Goal: Check status: Check status

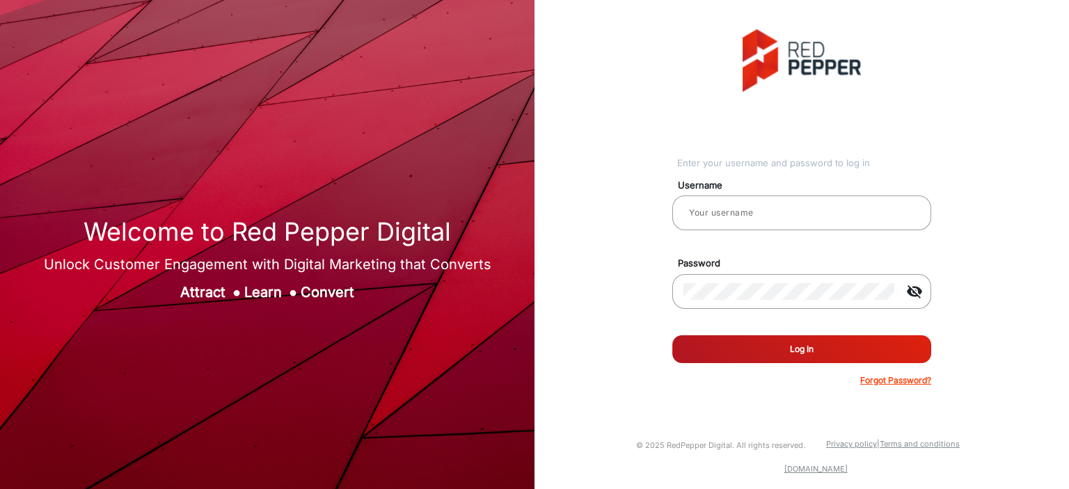
type input "[PERSON_NAME]"
click at [763, 199] on button "Log In" at bounding box center [801, 349] width 259 height 28
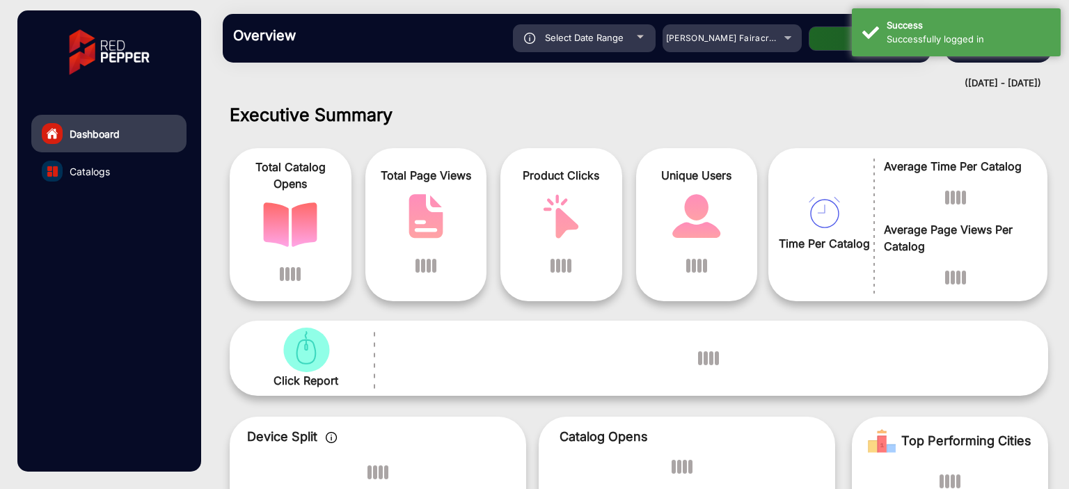
scroll to position [10, 0]
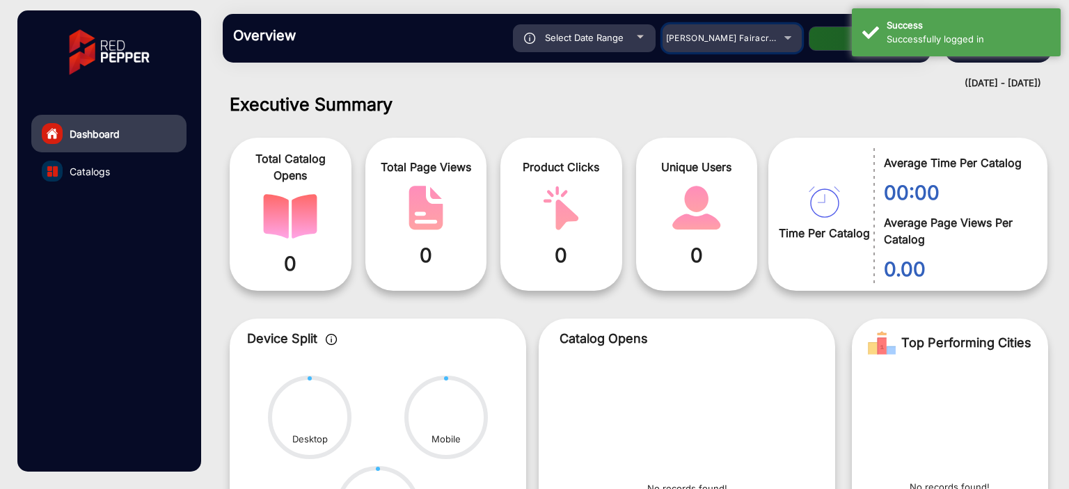
click at [743, 51] on mat-select "[PERSON_NAME] Fairacre Farms" at bounding box center [731, 38] width 139 height 28
click at [753, 41] on span "[PERSON_NAME] Fairacre Farms" at bounding box center [735, 38] width 138 height 10
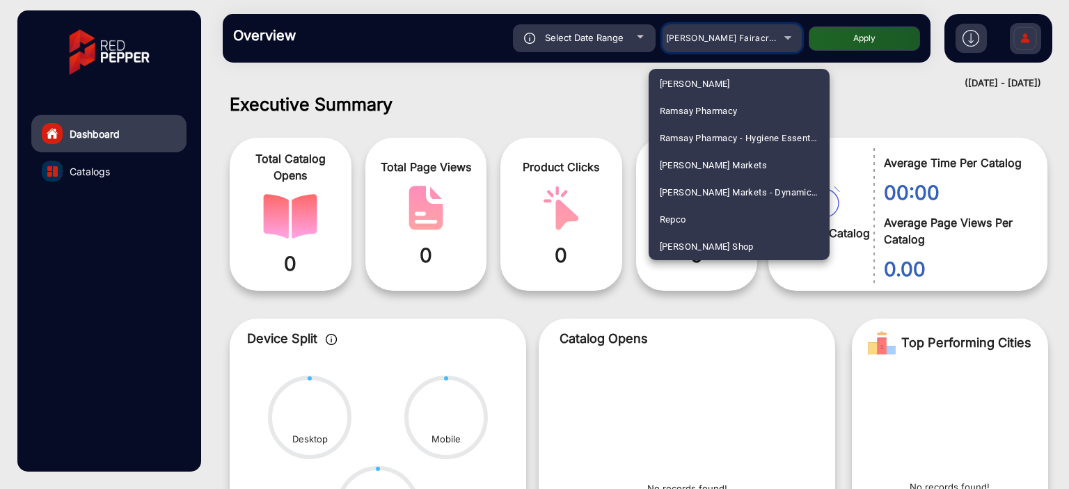
scroll to position [3342, 0]
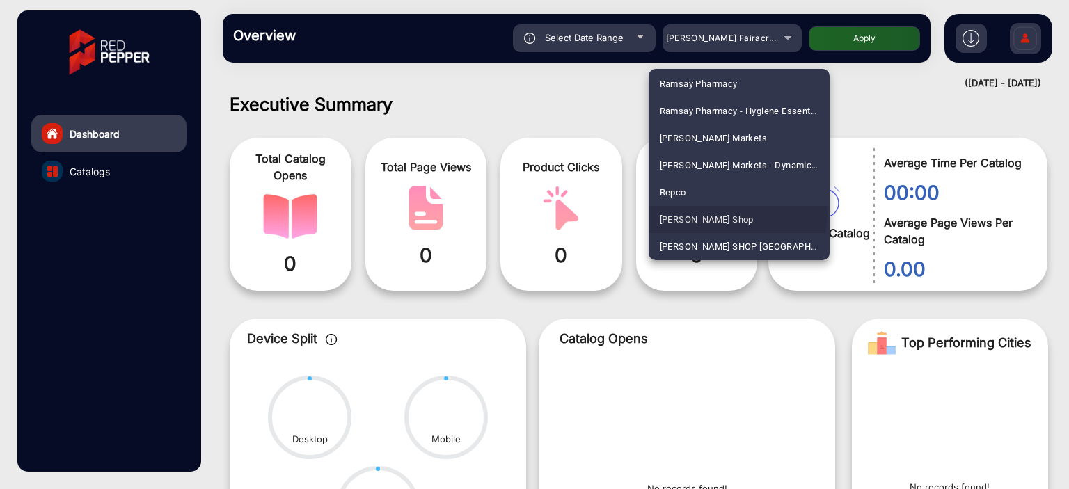
click at [726, 199] on mat-option "[PERSON_NAME] Shop" at bounding box center [739, 219] width 181 height 27
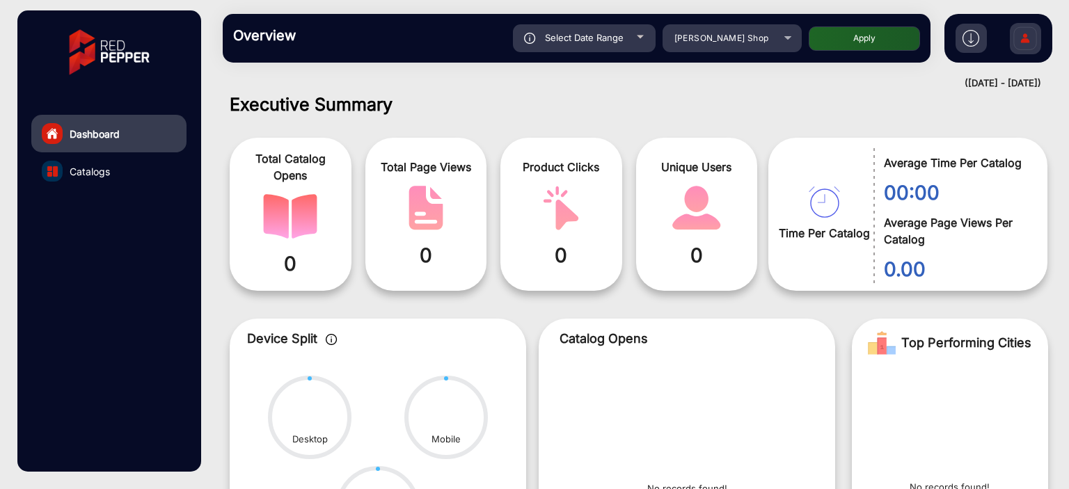
click at [827, 35] on button "Apply" at bounding box center [864, 38] width 111 height 24
type input "[DATE]"
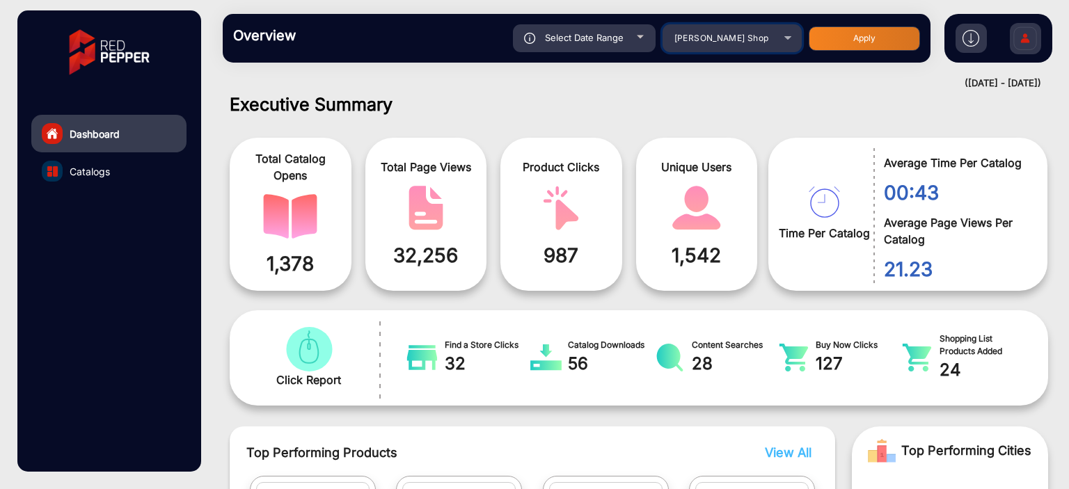
click at [775, 41] on div "[PERSON_NAME] Shop" at bounding box center [721, 38] width 111 height 17
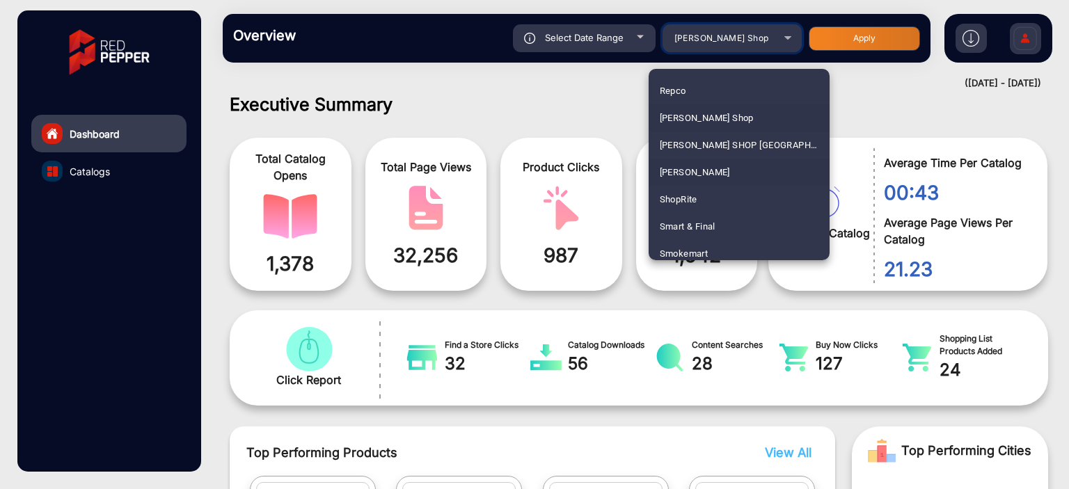
scroll to position [3456, 0]
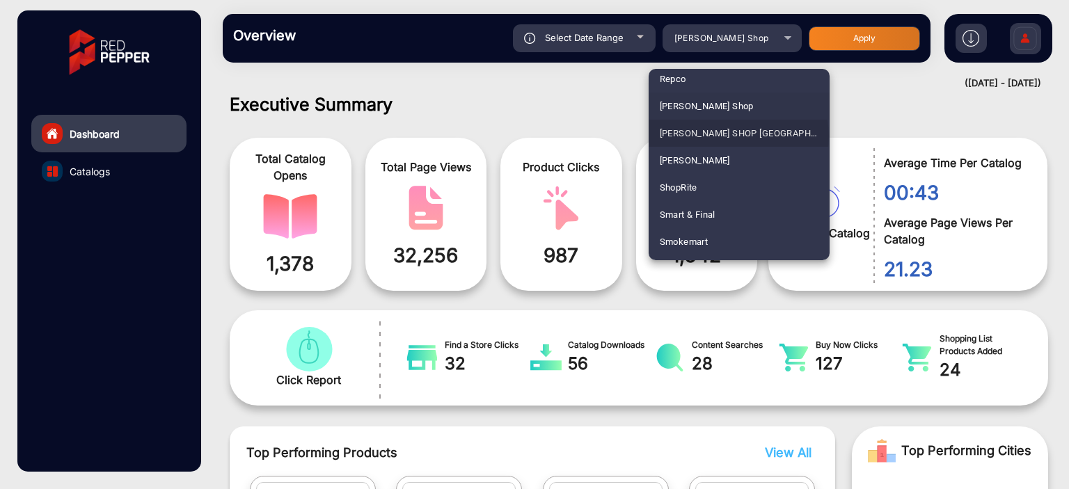
click at [738, 136] on mat-option "[PERSON_NAME] SHOP [GEOGRAPHIC_DATA]" at bounding box center [739, 133] width 181 height 27
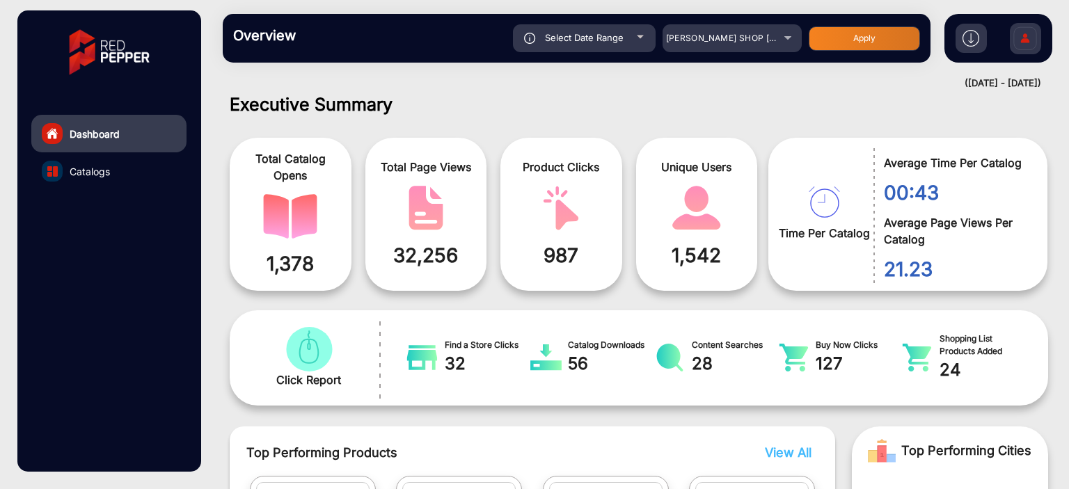
click at [845, 36] on button "Apply" at bounding box center [864, 38] width 111 height 24
type input "[DATE]"
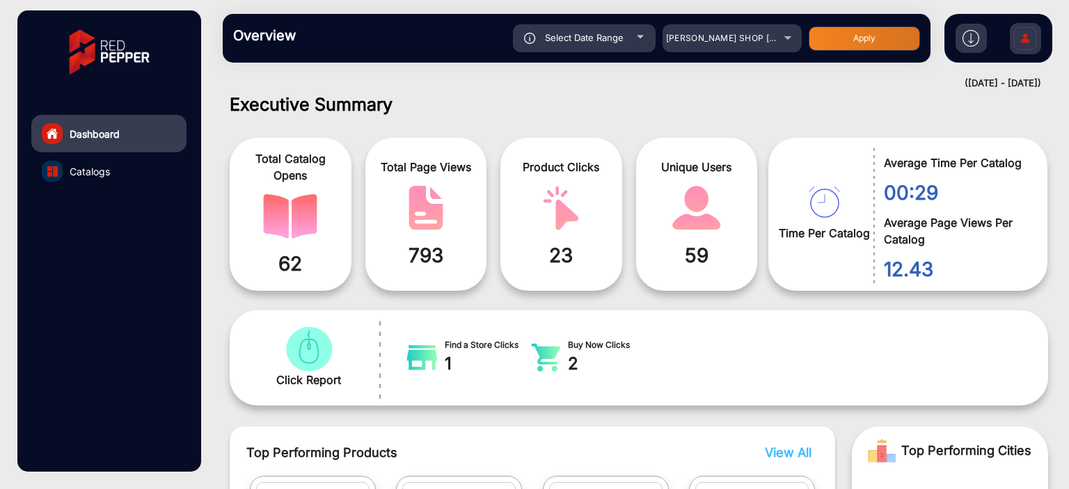
click at [635, 37] on div "Select Date Range" at bounding box center [584, 38] width 143 height 28
type input "[DATE]"
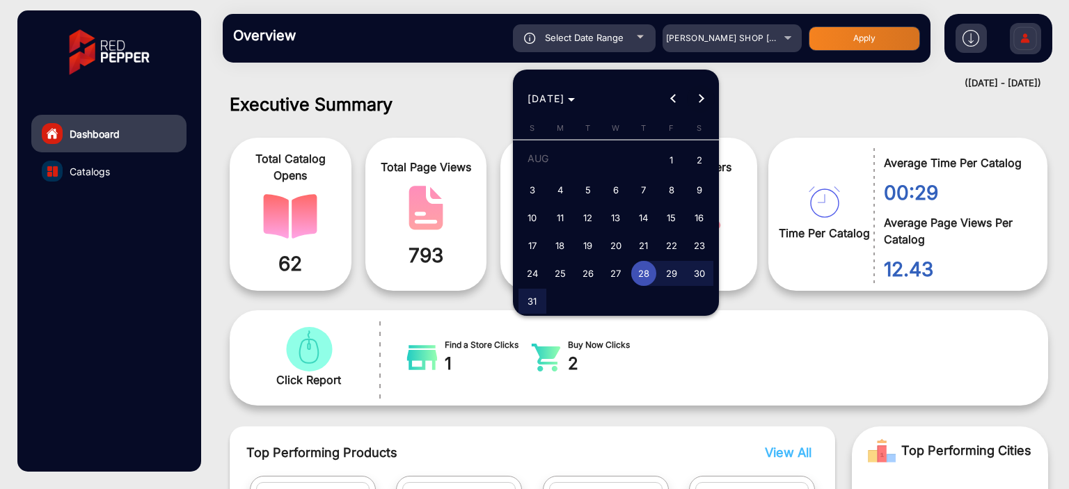
click at [704, 102] on span "Next month" at bounding box center [701, 99] width 28 height 28
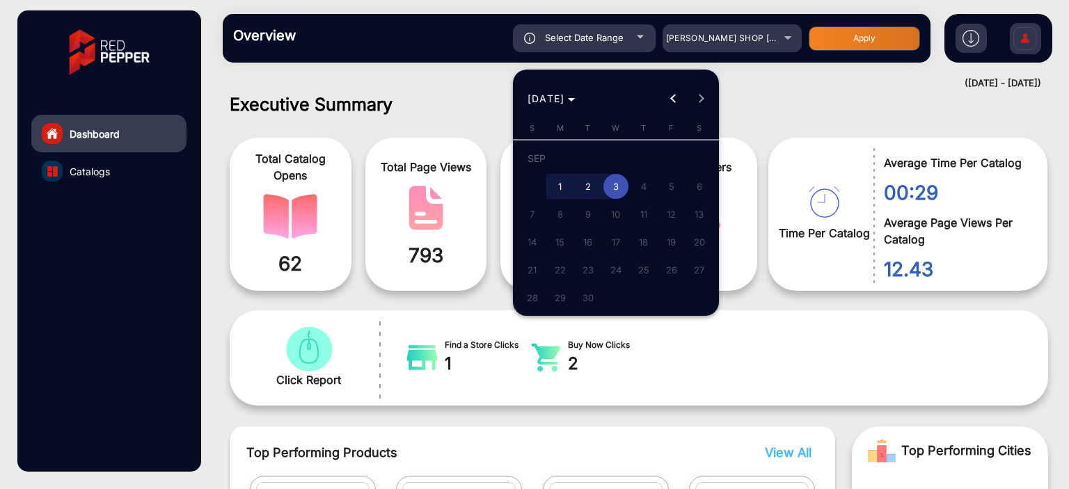
click at [608, 185] on span "3" at bounding box center [615, 186] width 25 height 25
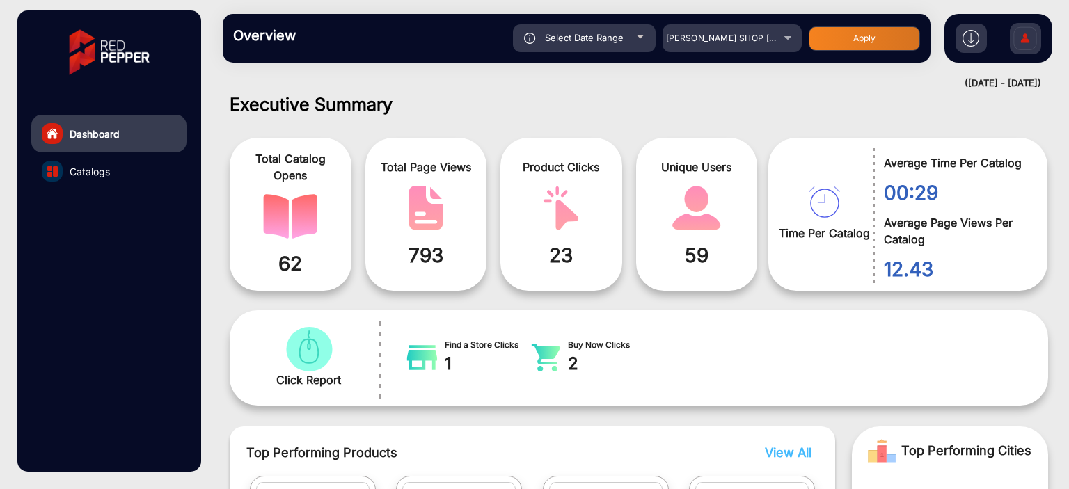
type input "[DATE]"
click at [854, 47] on button "Apply" at bounding box center [864, 38] width 111 height 24
type input "[DATE]"
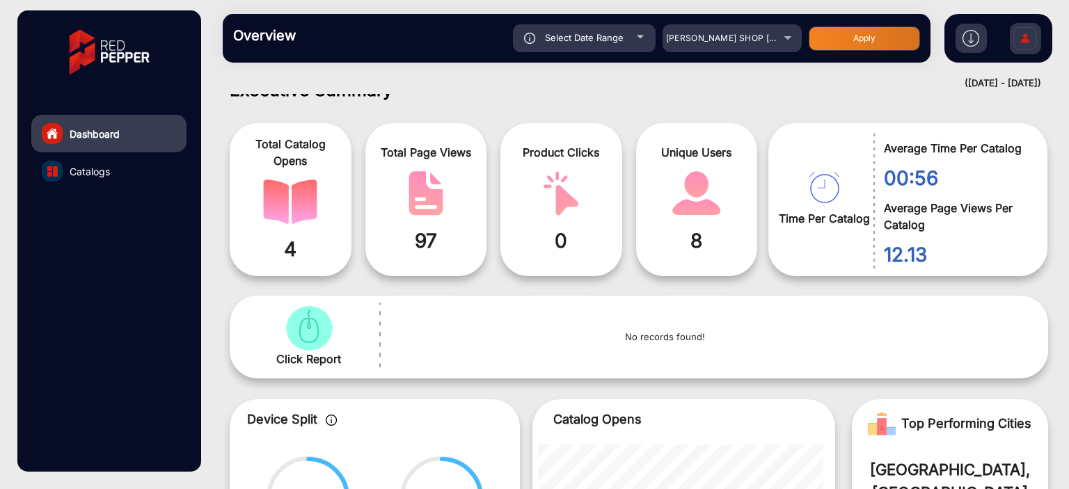
scroll to position [0, 0]
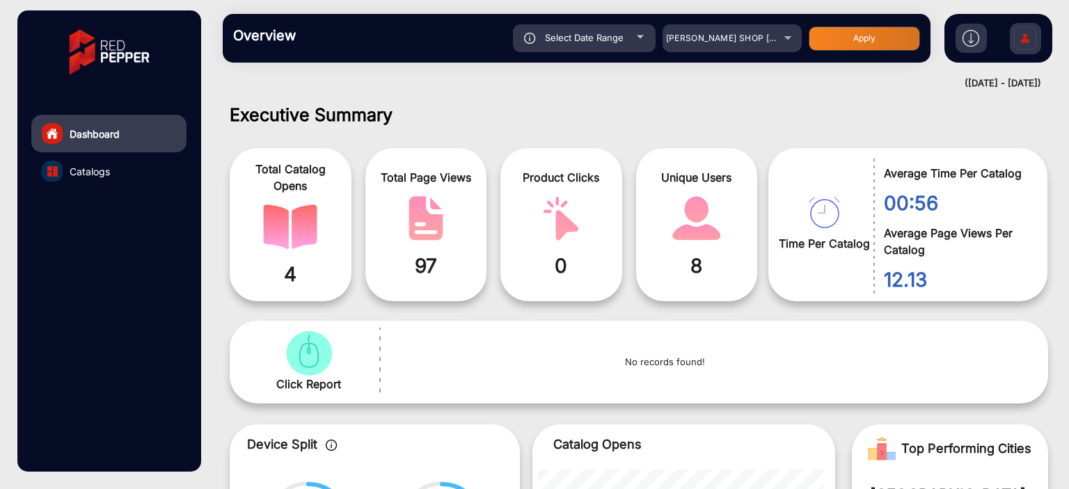
click at [640, 45] on div "Select Date Range" at bounding box center [584, 38] width 143 height 28
type input "[DATE]"
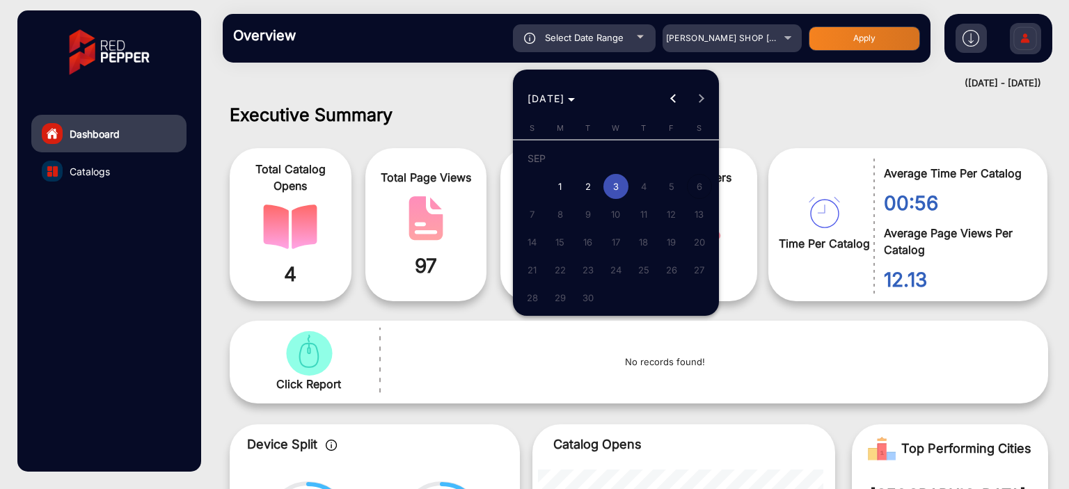
click at [586, 184] on span "2" at bounding box center [587, 186] width 25 height 25
type input "9/2/2025"
click at [586, 184] on span "2" at bounding box center [587, 186] width 25 height 25
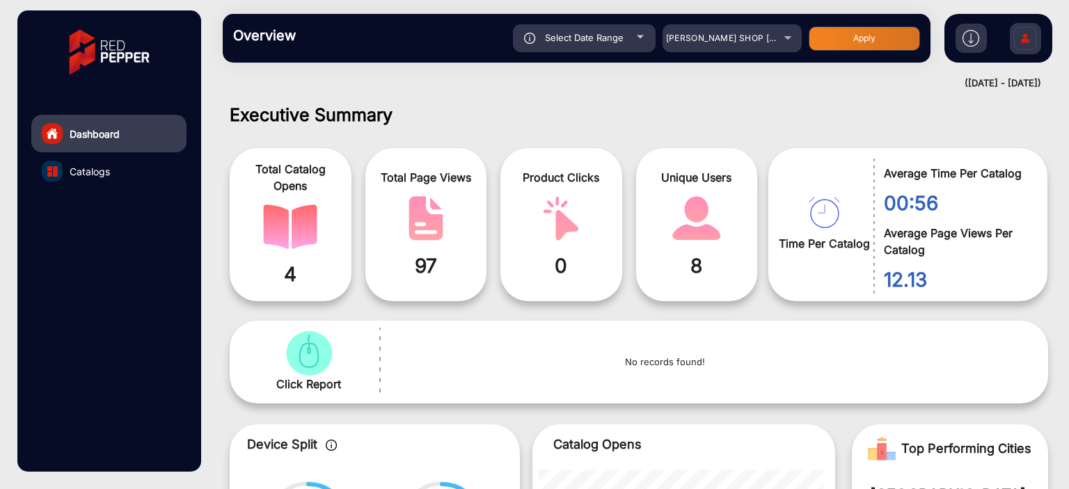
type input "9/2/2025"
click at [848, 38] on button "Apply" at bounding box center [864, 38] width 111 height 24
type input "9/2/2025"
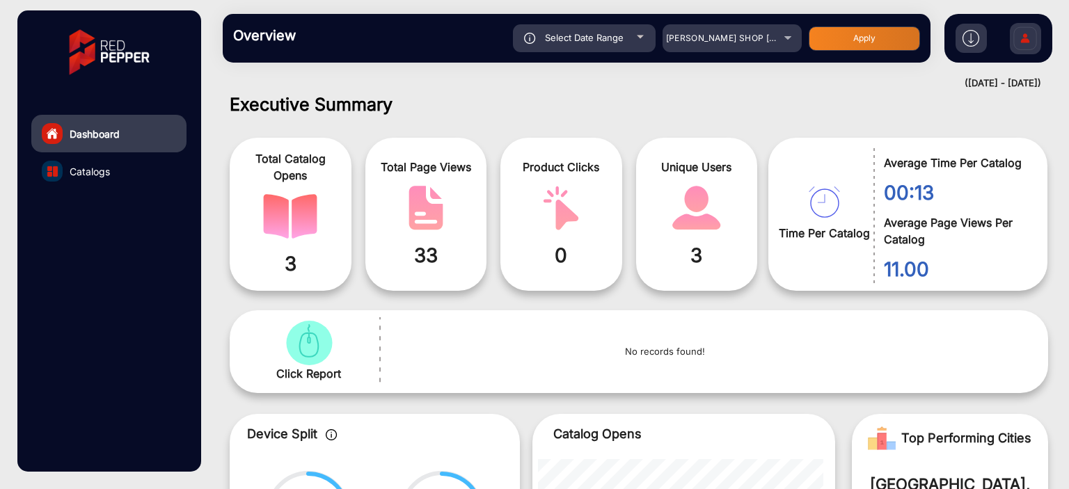
click at [649, 33] on div "Select Date Range" at bounding box center [584, 38] width 143 height 28
type input "9/2/2025"
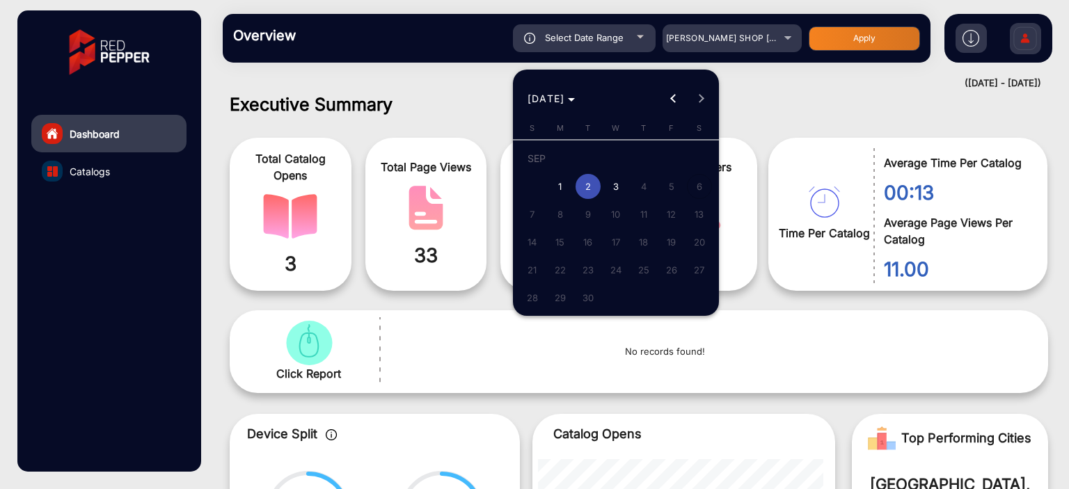
click at [612, 185] on span "3" at bounding box center [615, 186] width 25 height 25
type input "[DATE]"
click at [612, 185] on span "3" at bounding box center [615, 186] width 25 height 25
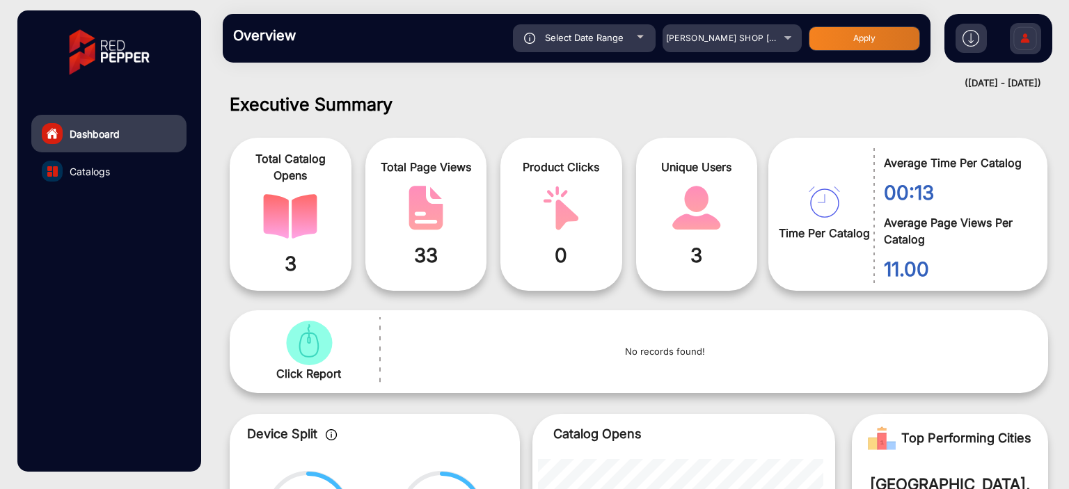
type input "[DATE]"
click at [820, 39] on button "Apply" at bounding box center [864, 38] width 111 height 24
type input "[DATE]"
click at [772, 38] on div "[PERSON_NAME] SHOP [GEOGRAPHIC_DATA]" at bounding box center [721, 38] width 111 height 17
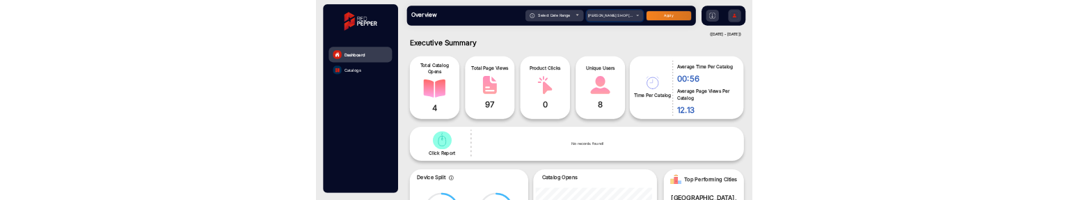
scroll to position [3342, 0]
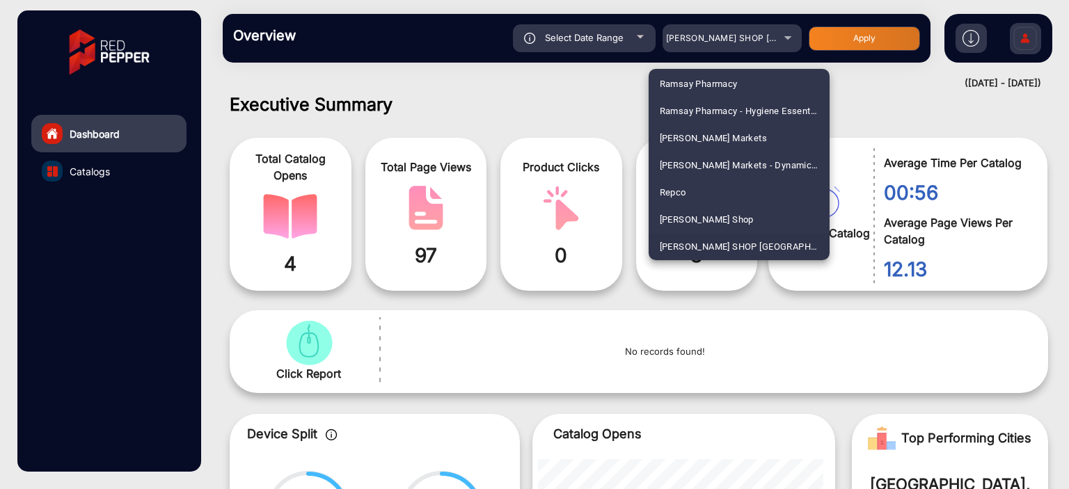
click at [772, 38] on div at bounding box center [534, 244] width 1069 height 489
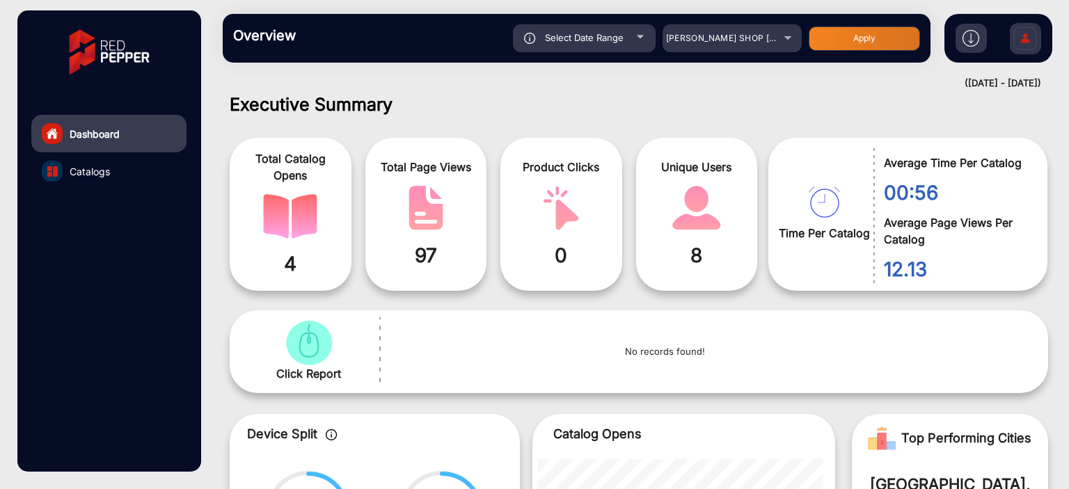
click at [636, 45] on div "Select Date Range" at bounding box center [584, 38] width 143 height 28
type input "[DATE]"
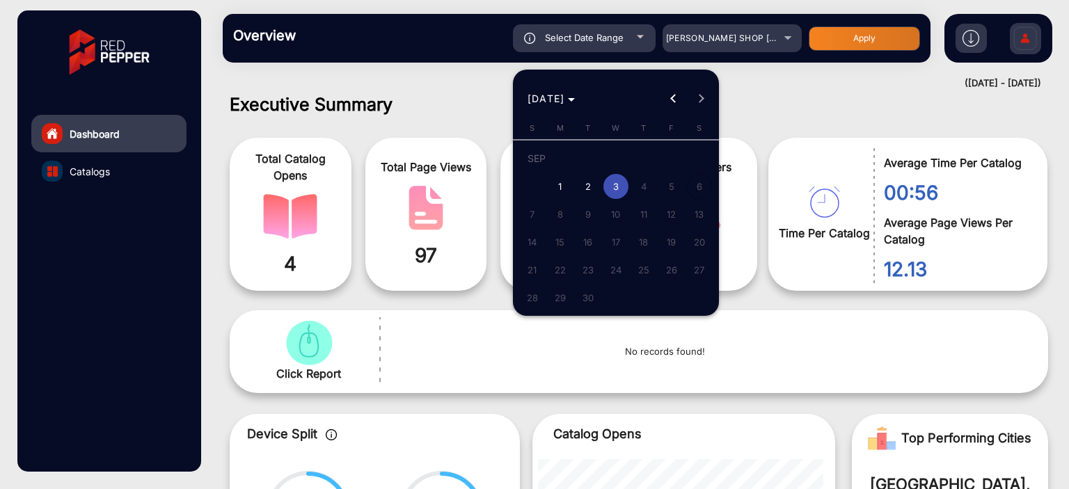
click at [636, 45] on div at bounding box center [534, 244] width 1069 height 489
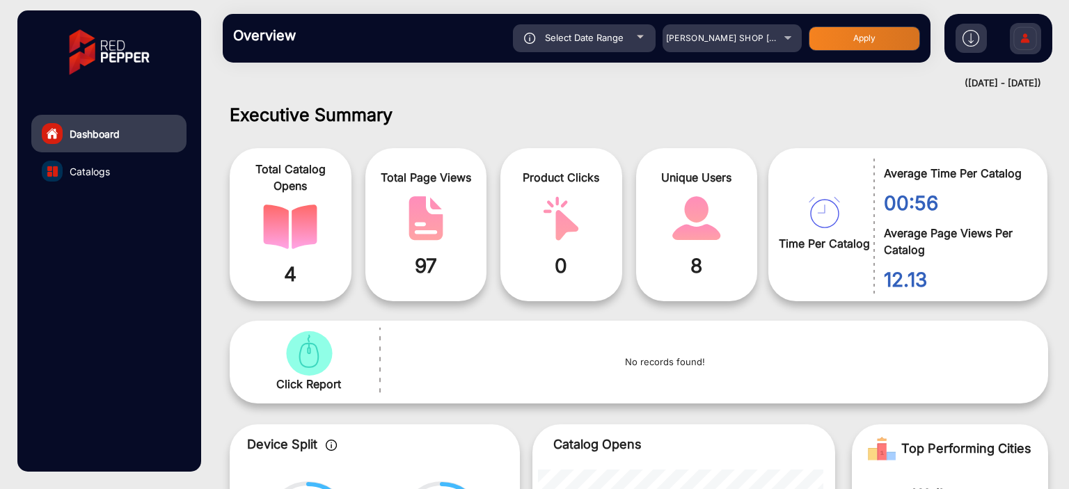
click at [640, 49] on div "Select Date Range" at bounding box center [584, 38] width 143 height 28
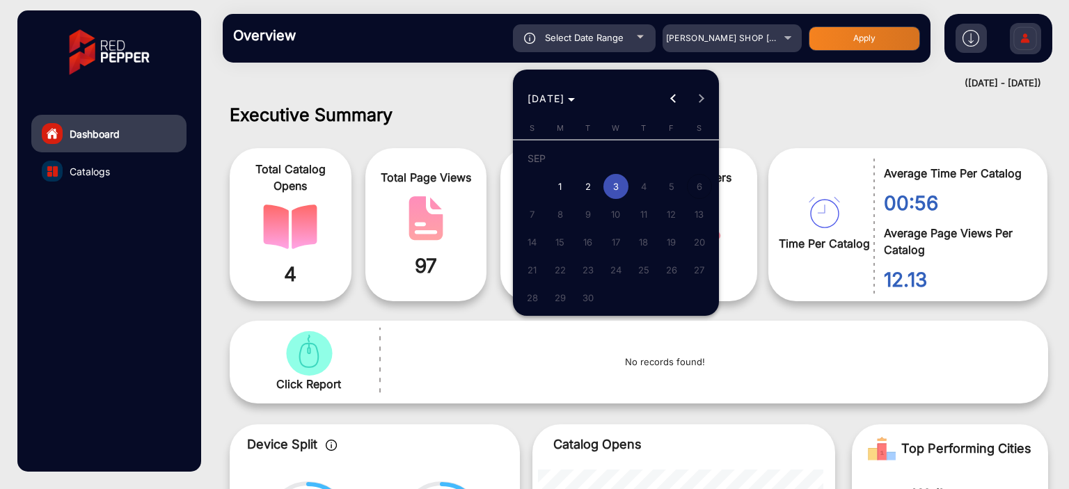
click at [875, 86] on div at bounding box center [534, 244] width 1069 height 489
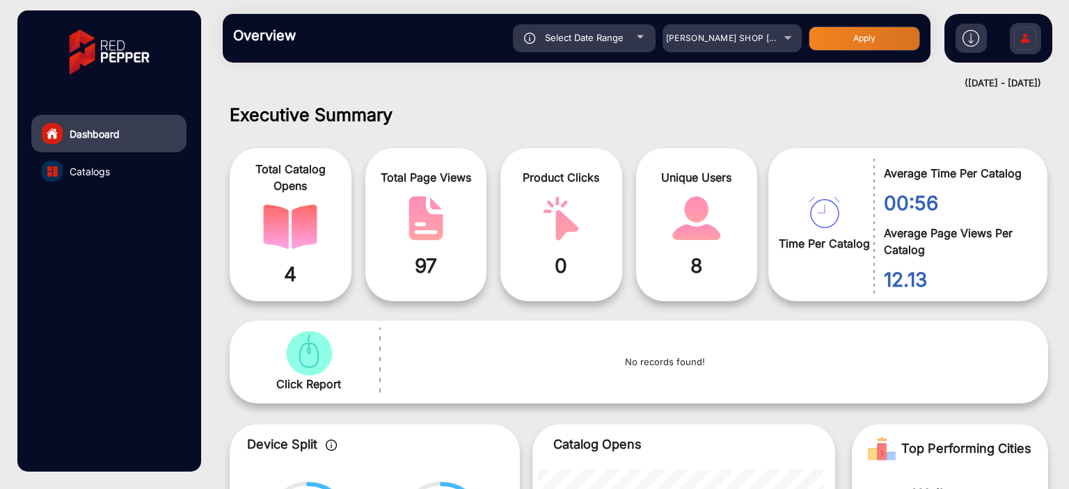
click at [635, 31] on div "Select Date Range" at bounding box center [584, 38] width 143 height 28
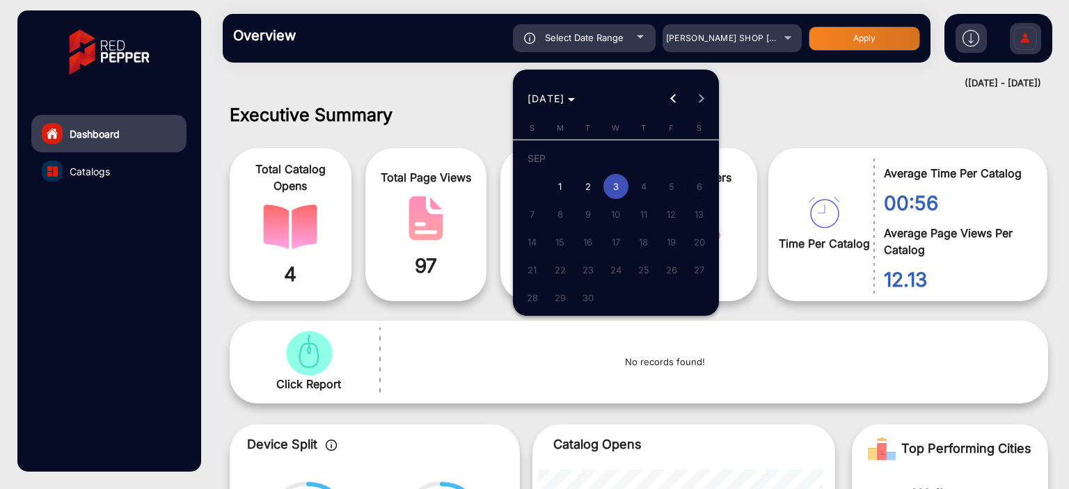
click at [416, 191] on div at bounding box center [534, 244] width 1069 height 489
